Goal: Register for event/course

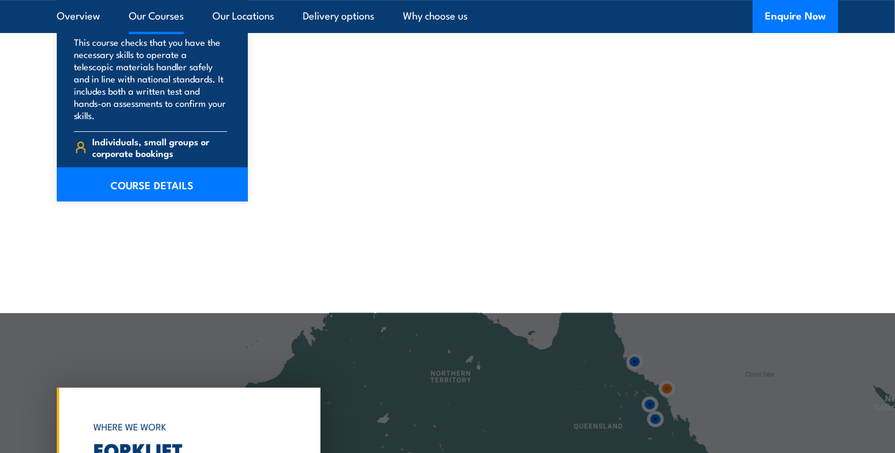
scroll to position [2015, 0]
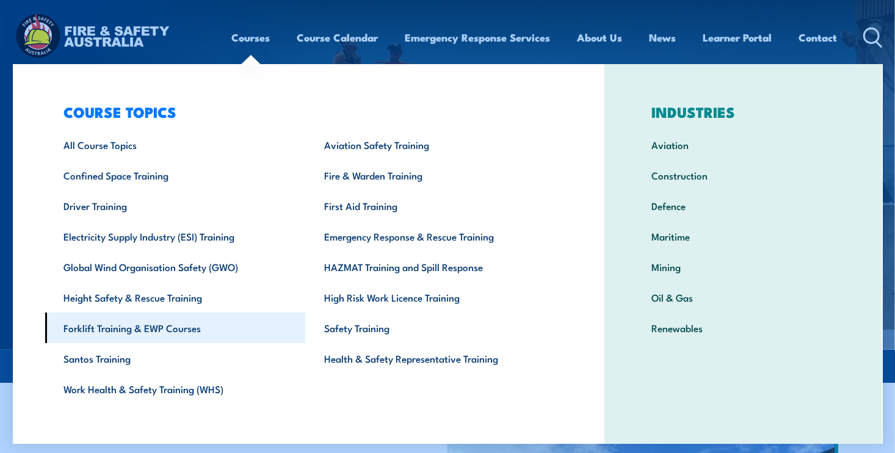
click at [118, 331] on link "Forklift Training & EWP Courses" at bounding box center [175, 328] width 261 height 31
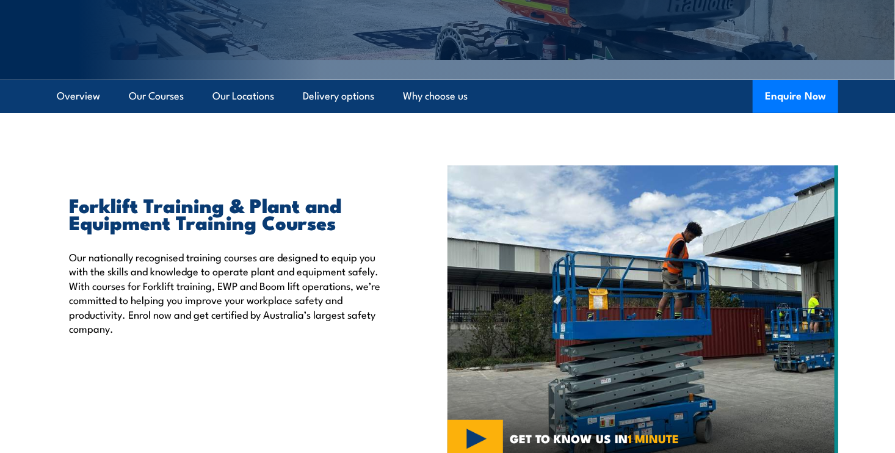
scroll to position [244, 0]
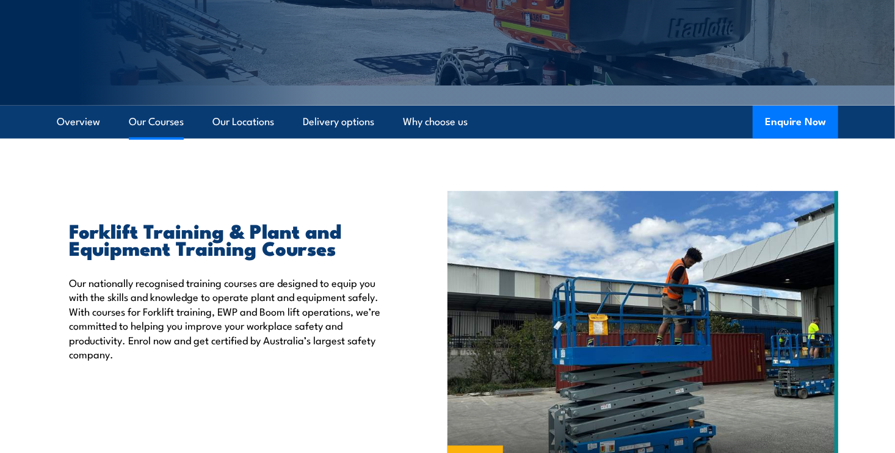
click at [164, 122] on link "Our Courses" at bounding box center [156, 122] width 55 height 32
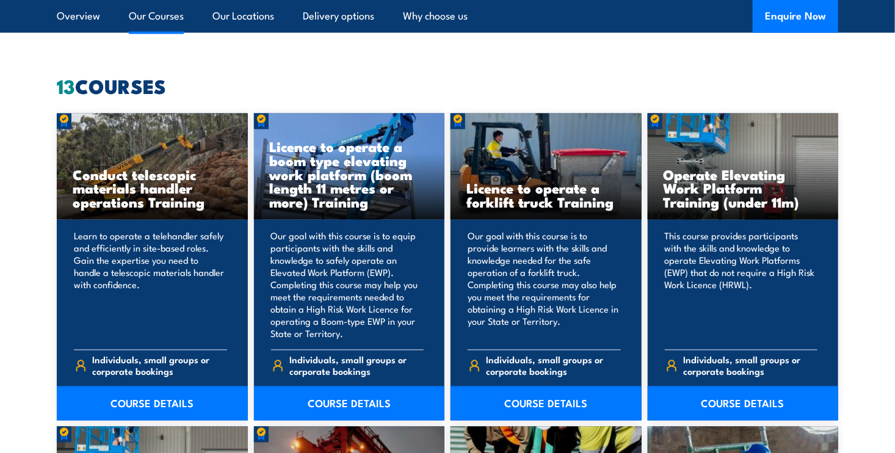
scroll to position [925, 0]
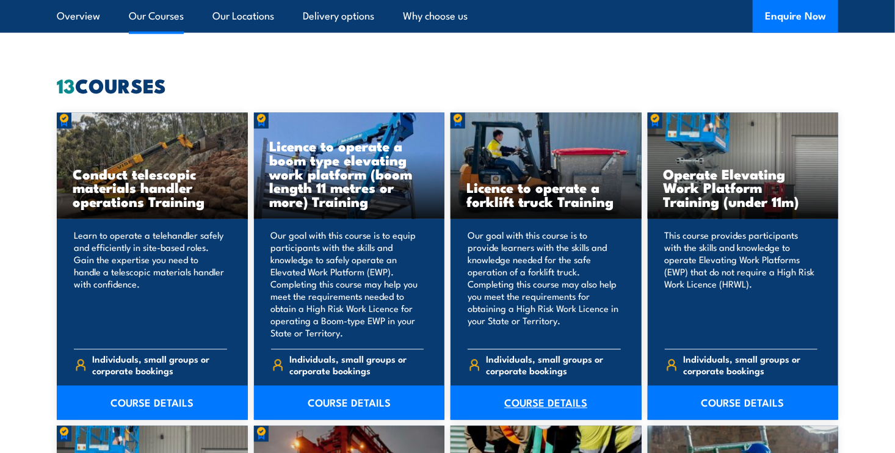
click at [555, 402] on link "COURSE DETAILS" at bounding box center [546, 403] width 191 height 34
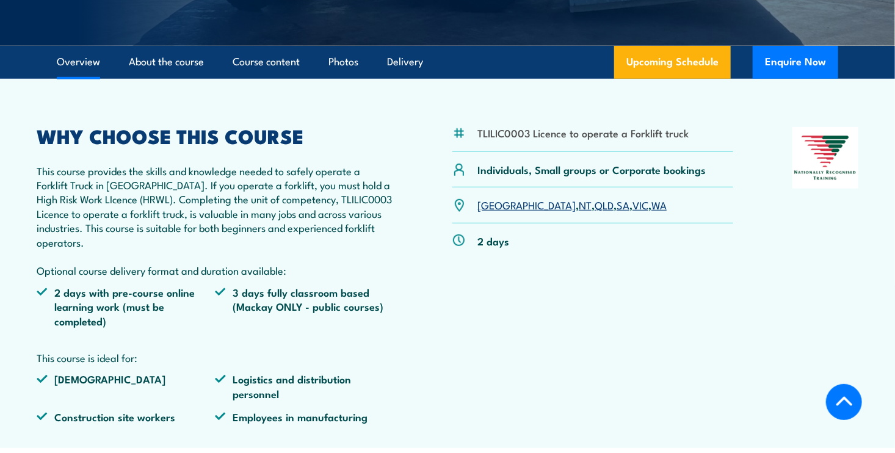
scroll to position [366, 0]
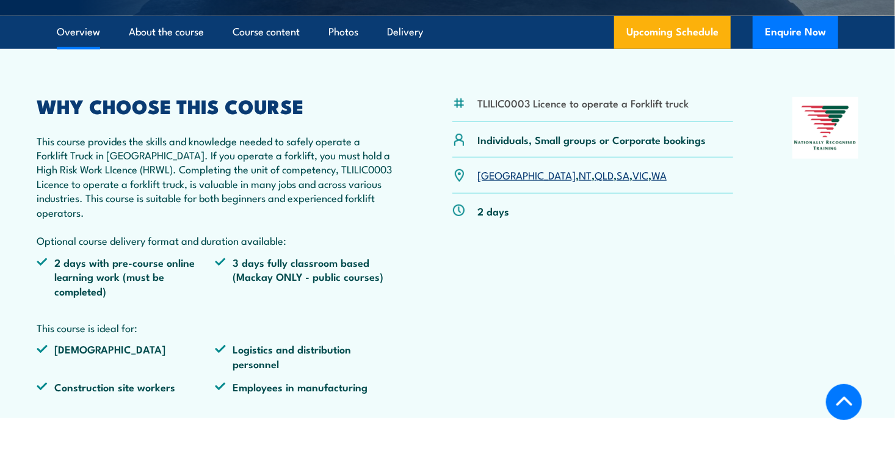
click at [89, 275] on li "2 days with pre-course online learning work (must be completed)" at bounding box center [126, 276] width 178 height 43
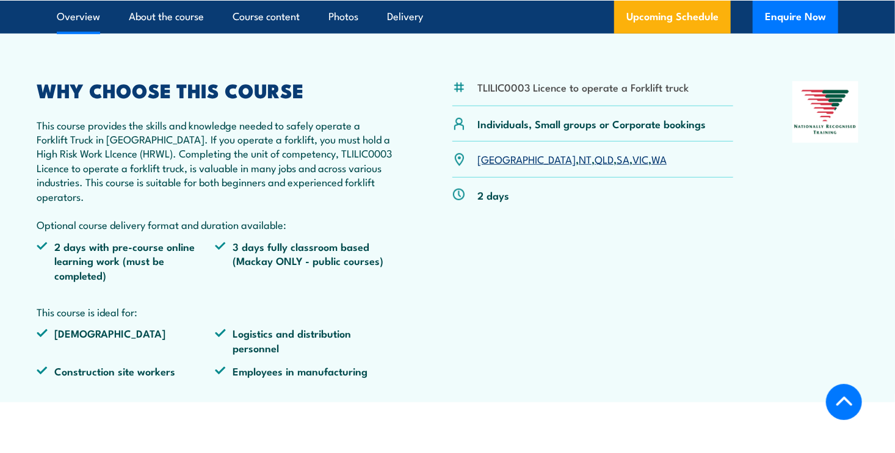
scroll to position [305, 0]
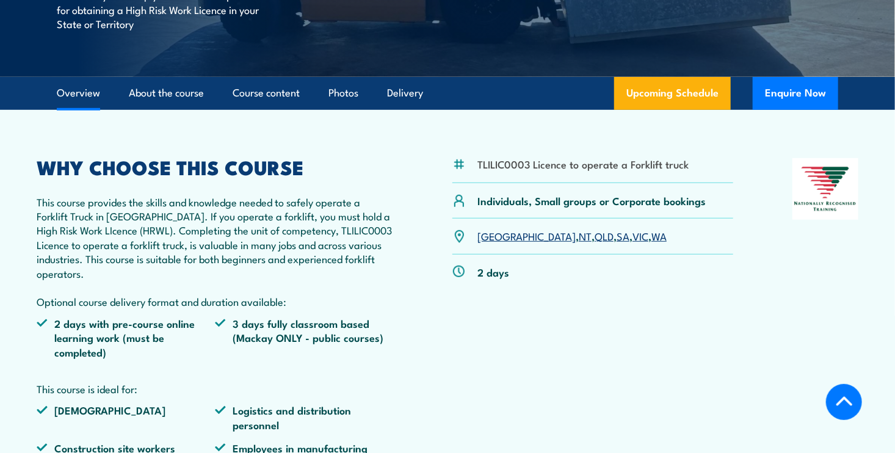
click at [617, 235] on link "SA" at bounding box center [623, 235] width 13 height 15
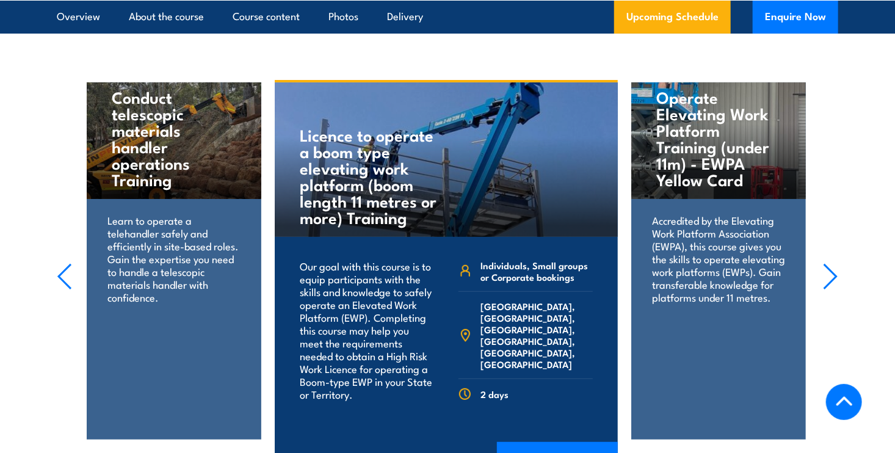
scroll to position [2400, 0]
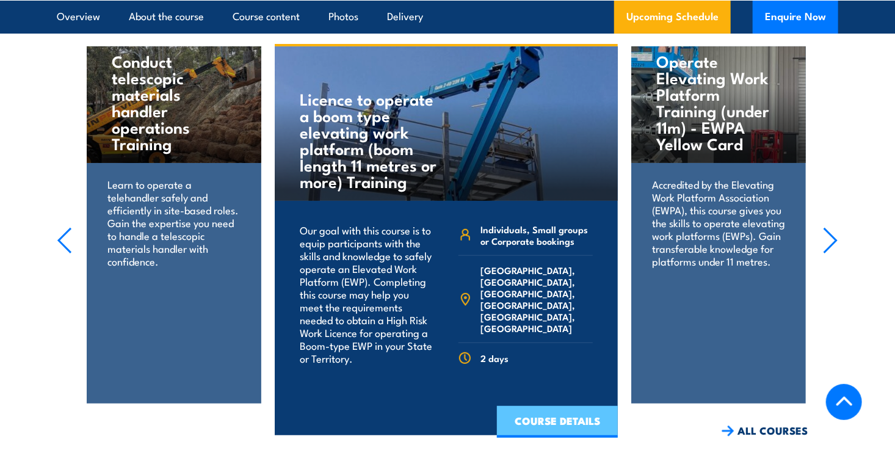
click at [569, 406] on link "COURSE DETAILS" at bounding box center [557, 422] width 121 height 32
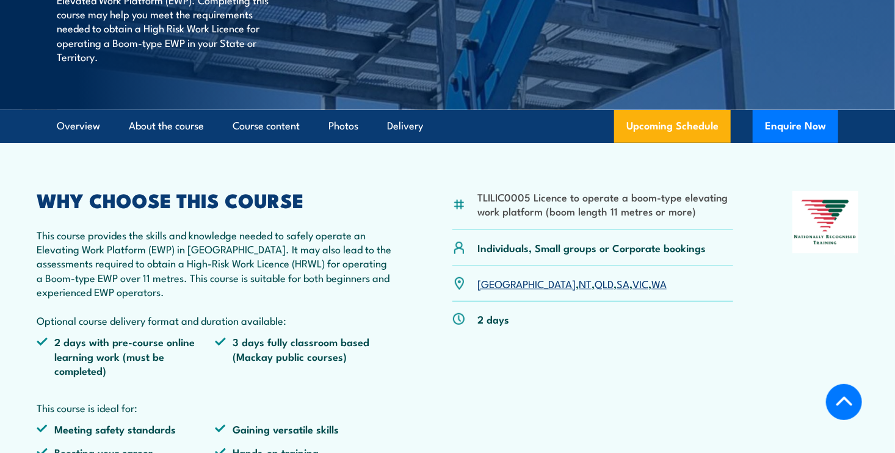
scroll to position [366, 0]
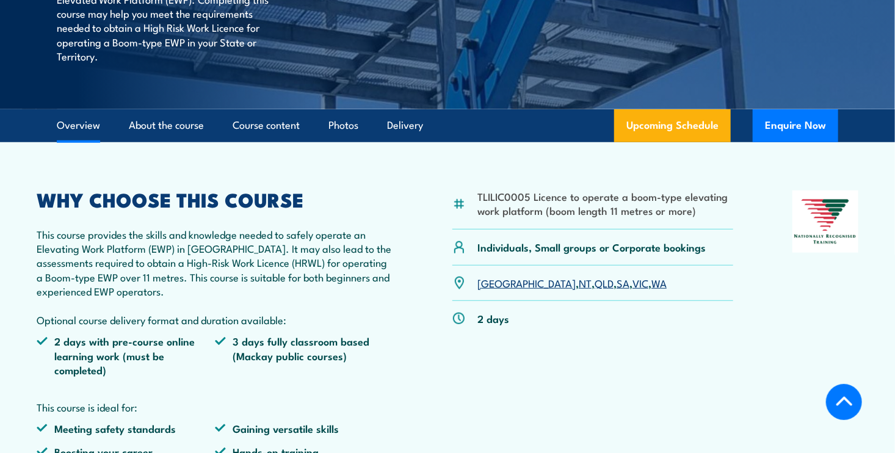
click at [617, 284] on link "SA" at bounding box center [623, 282] width 13 height 15
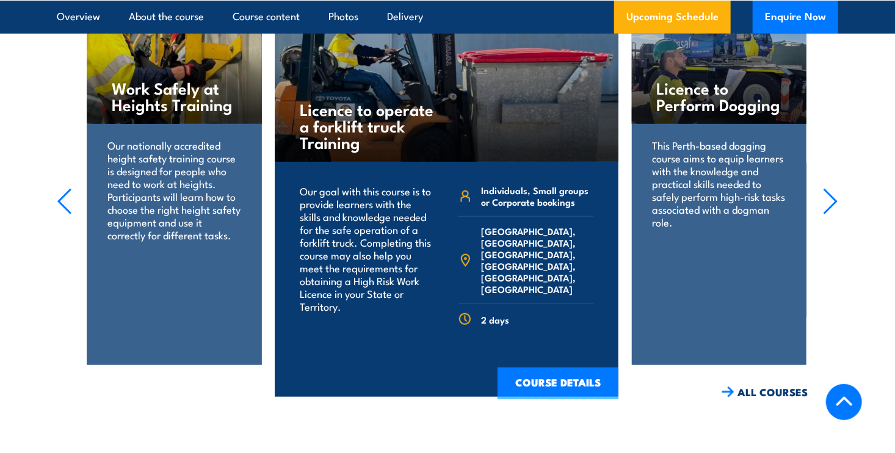
scroll to position [2564, 0]
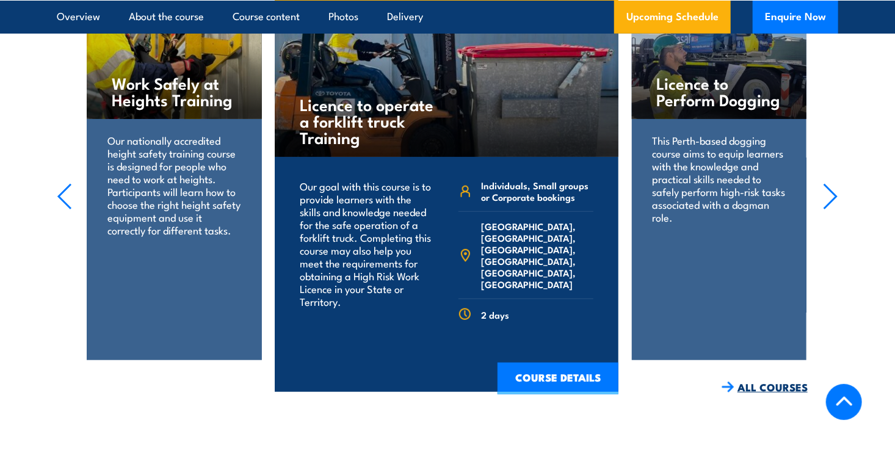
click at [773, 380] on link "ALL COURSES" at bounding box center [765, 387] width 86 height 14
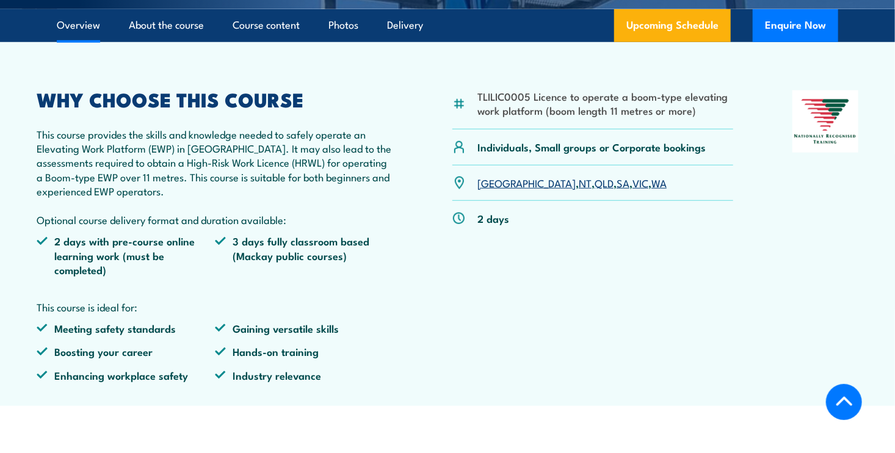
scroll to position [488, 0]
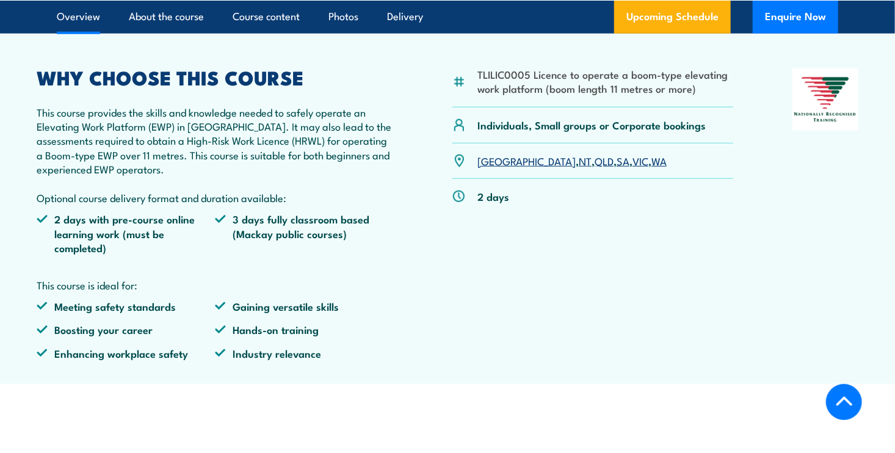
click at [617, 161] on link "SA" at bounding box center [623, 160] width 13 height 15
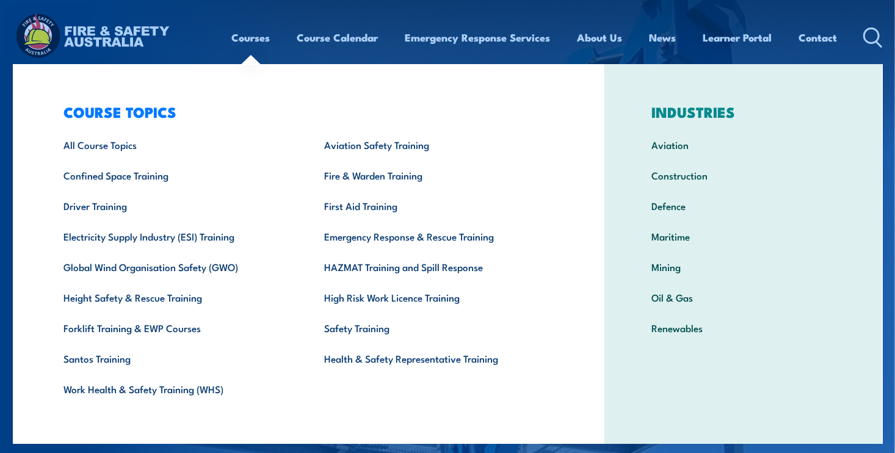
click at [252, 43] on link "Courses" at bounding box center [251, 37] width 38 height 32
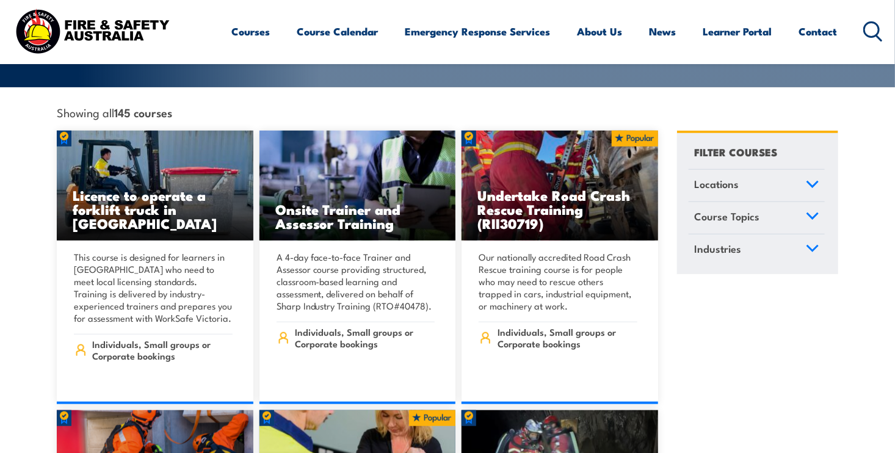
scroll to position [305, 0]
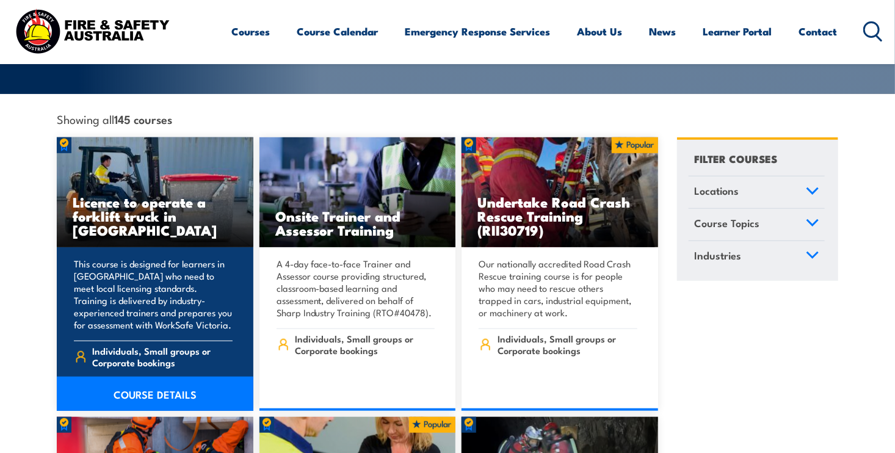
click at [141, 379] on link "COURSE DETAILS" at bounding box center [155, 394] width 197 height 34
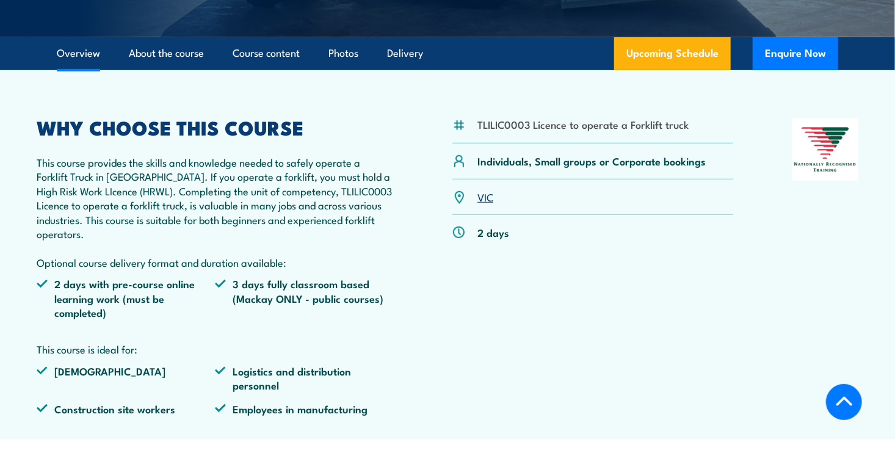
scroll to position [305, 0]
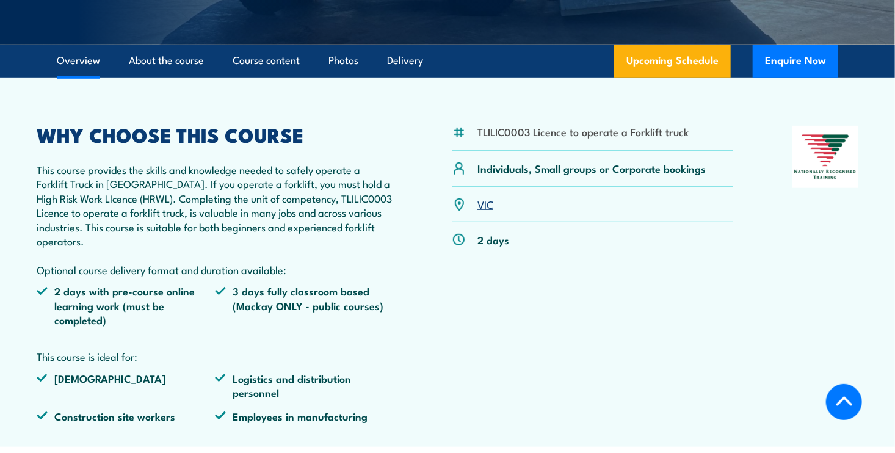
click at [490, 203] on link "VIC" at bounding box center [485, 204] width 16 height 15
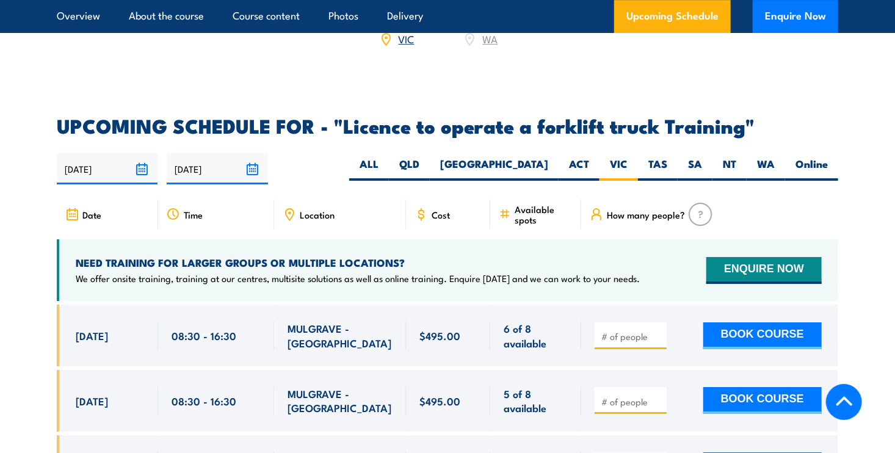
scroll to position [1880, 0]
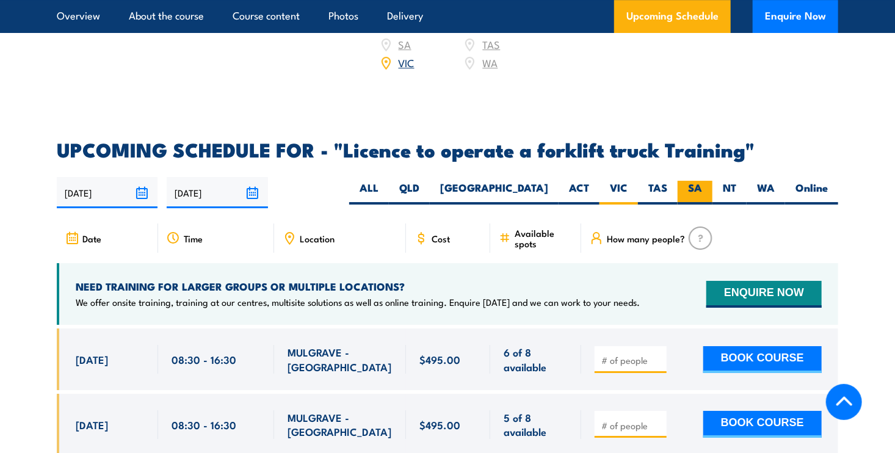
click at [701, 181] on label "SA" at bounding box center [695, 193] width 35 height 24
click at [702, 181] on input "SA" at bounding box center [706, 185] width 8 height 8
radio input "true"
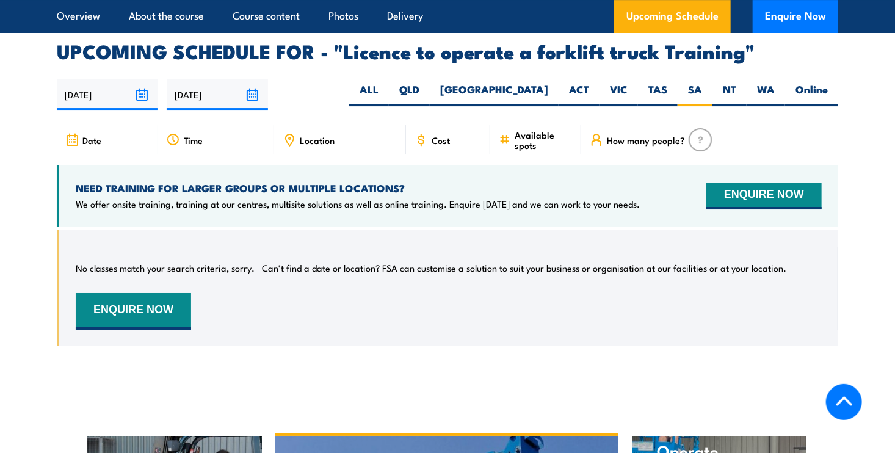
scroll to position [1941, 0]
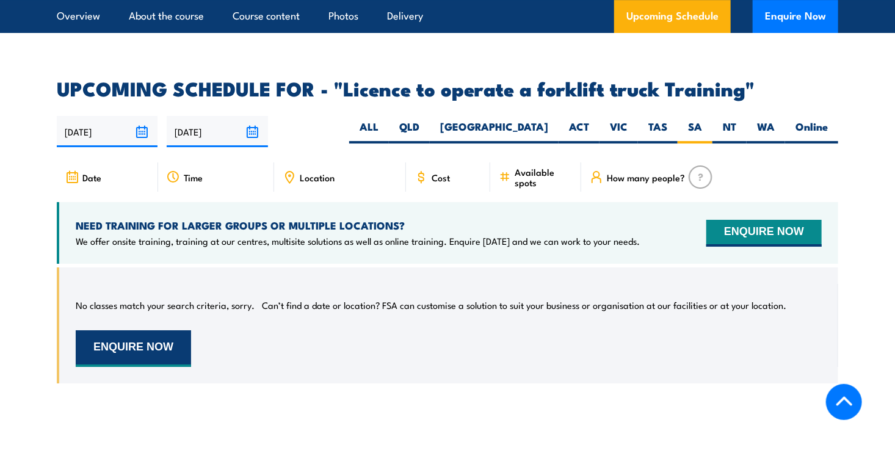
click at [163, 330] on button "ENQUIRE NOW" at bounding box center [133, 348] width 115 height 37
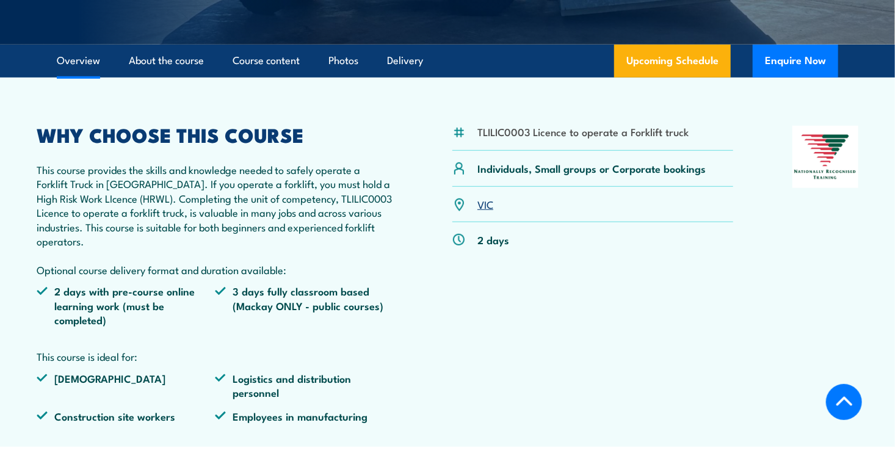
scroll to position [305, 0]
click at [480, 243] on p "2 days" at bounding box center [493, 240] width 32 height 14
